Goal: Transaction & Acquisition: Purchase product/service

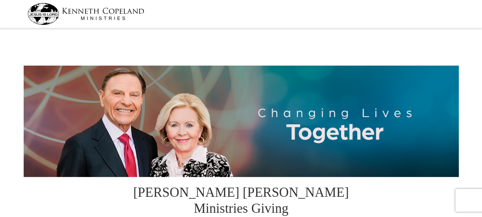
select select "CO"
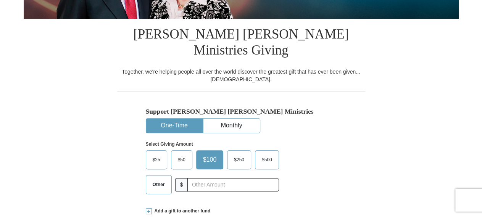
scroll to position [159, 0]
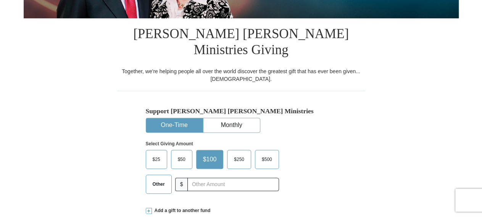
click at [157, 179] on span "Other" at bounding box center [159, 184] width 20 height 11
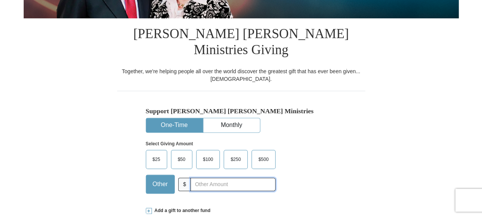
click at [212, 178] on input "text" at bounding box center [233, 184] width 85 height 13
type input "5.00"
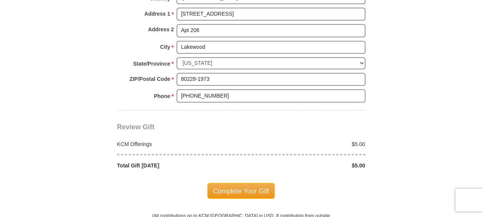
scroll to position [635, 0]
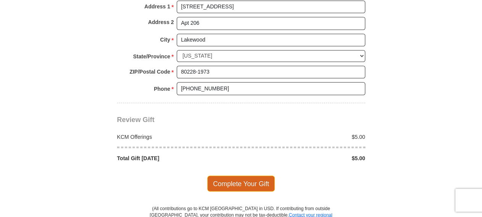
click at [256, 176] on span "Complete Your Gift" at bounding box center [241, 184] width 68 height 16
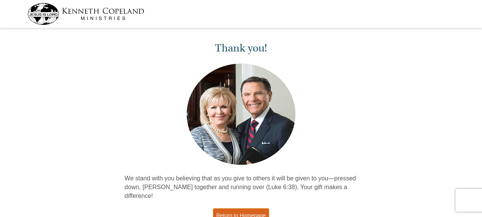
click at [245, 208] on link "Return to Homepage" at bounding box center [241, 215] width 57 height 15
